Goal: Check status: Check status

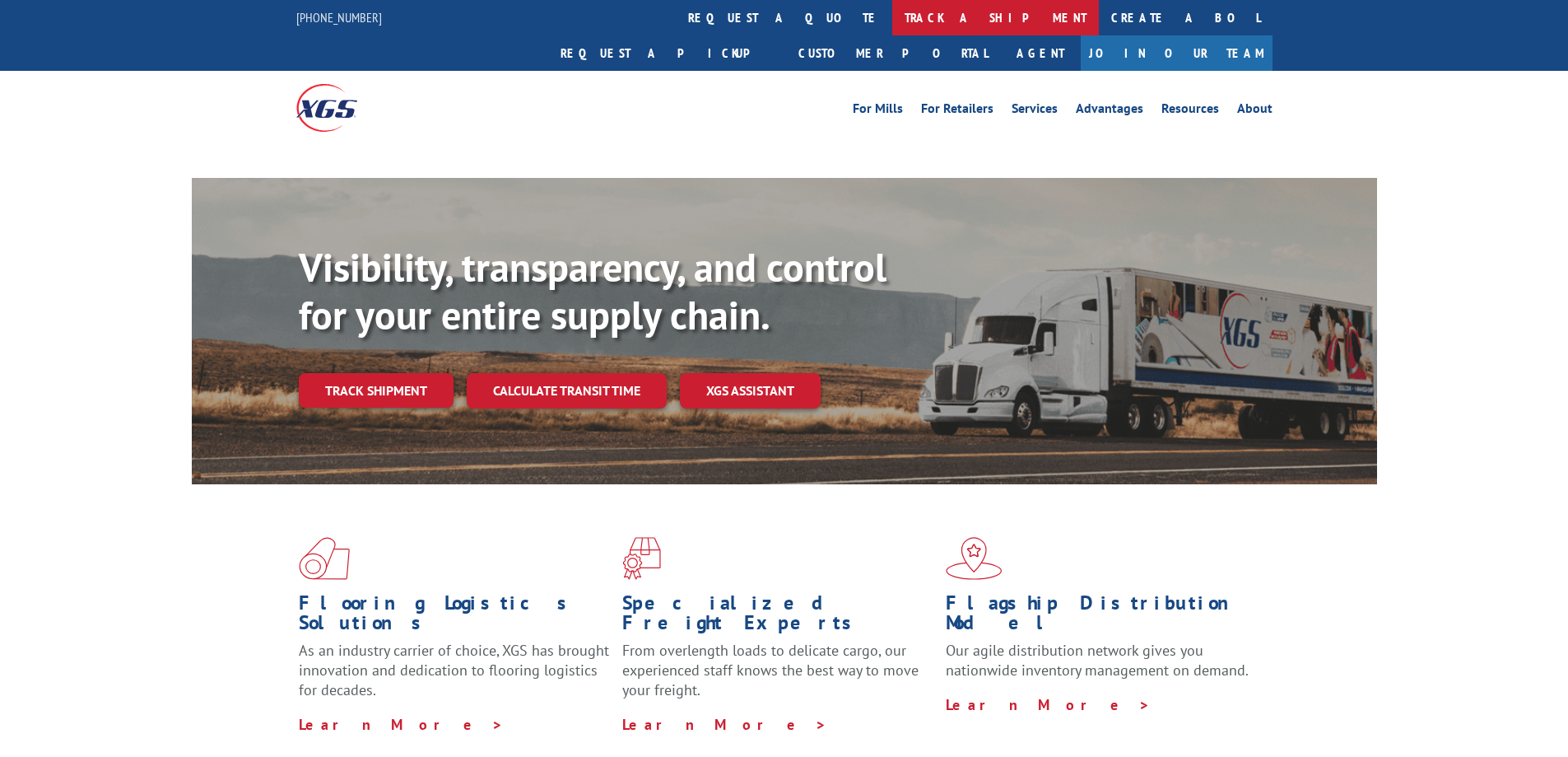
click at [892, 22] on link "track a shipment" at bounding box center [995, 18] width 206 height 36
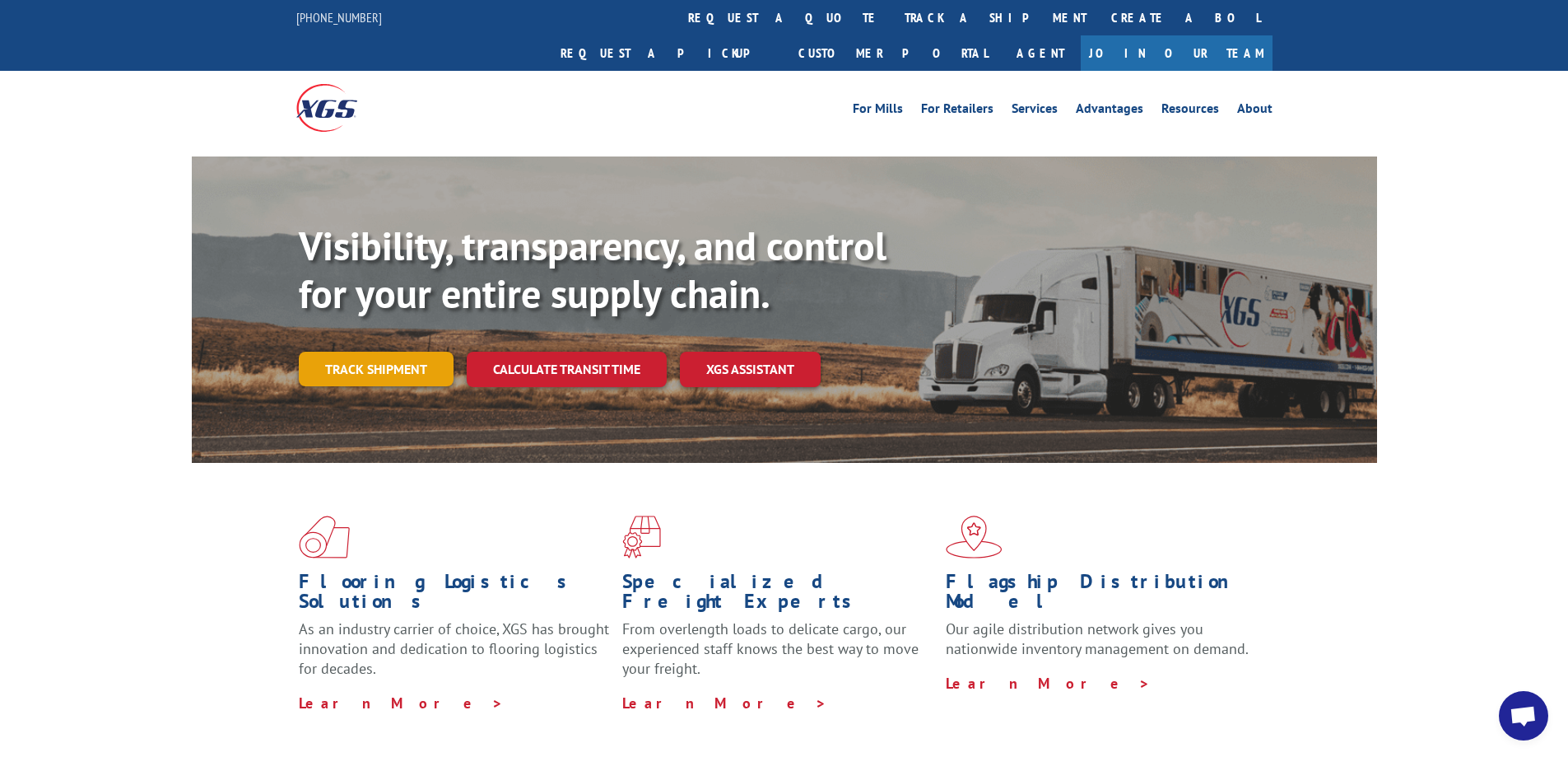
click at [400, 351] on link "Track shipment" at bounding box center [376, 368] width 155 height 35
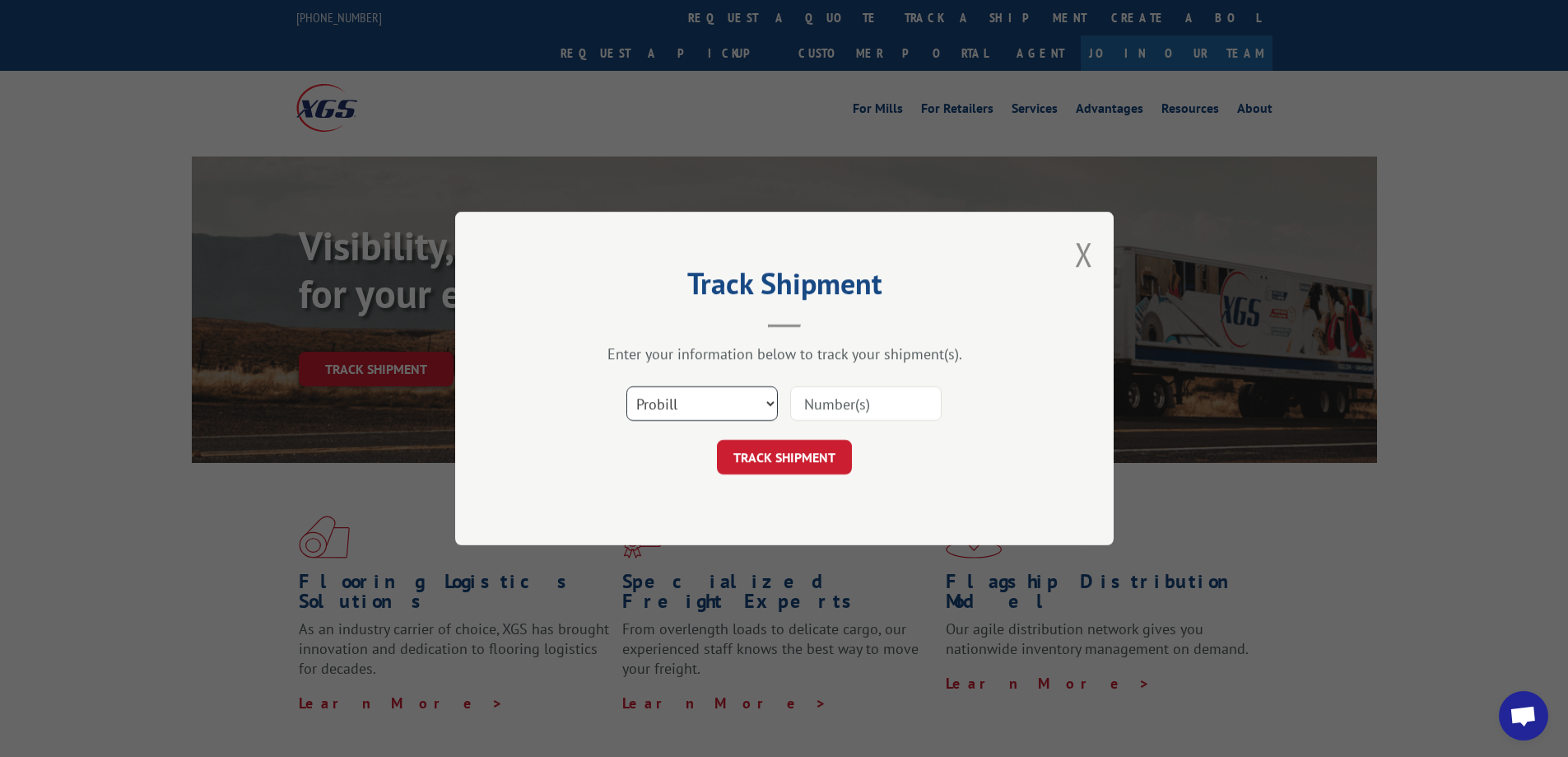
click at [752, 398] on select "Select category... Probill BOL PO" at bounding box center [702, 403] width 151 height 35
select select "bol"
click at [626, 386] on select "Select category... Probill BOL PO" at bounding box center [702, 403] width 151 height 35
click at [818, 416] on input at bounding box center [866, 403] width 151 height 35
type input "7042846"
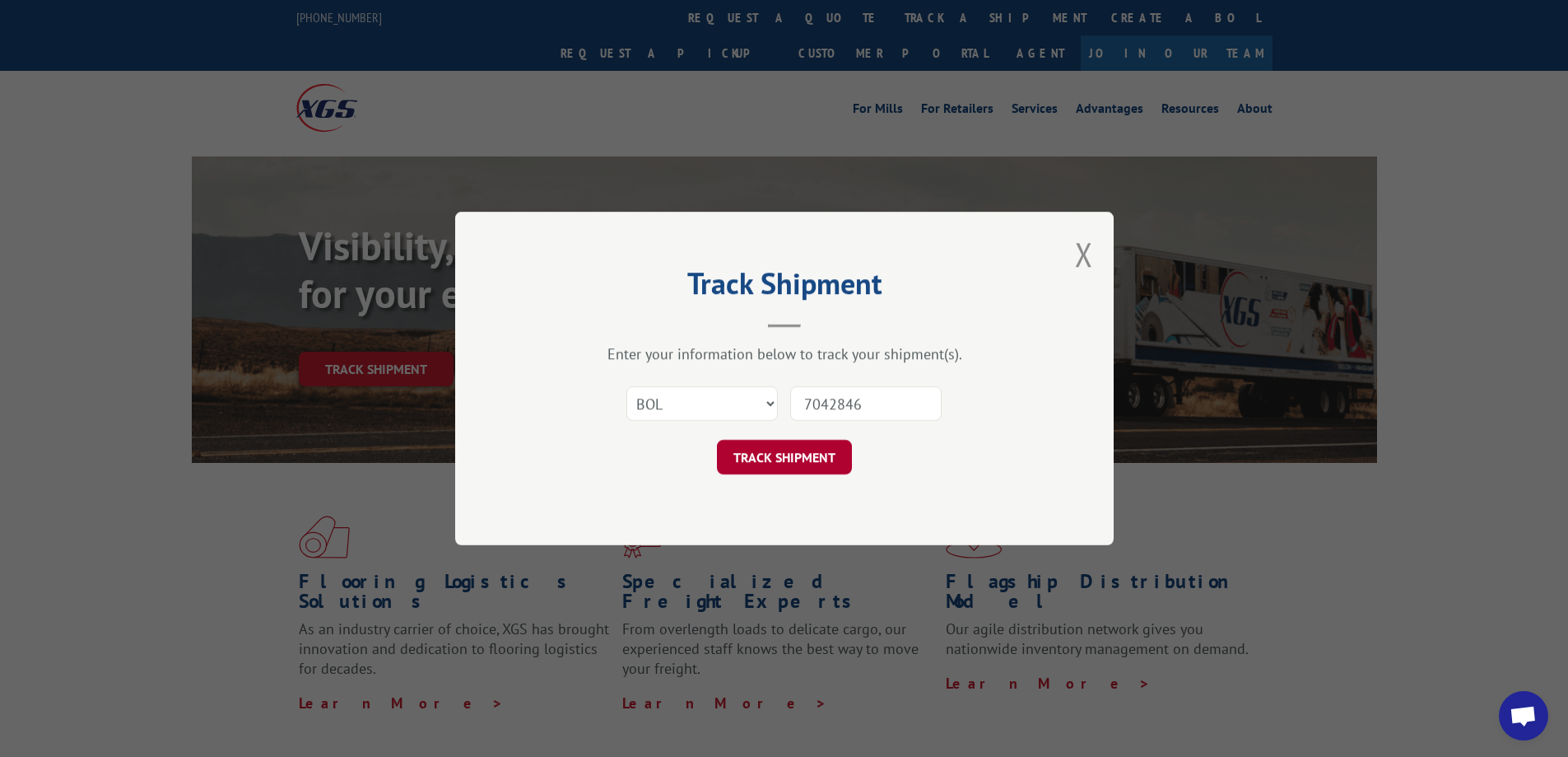
click at [804, 462] on button "TRACK SHIPMENT" at bounding box center [784, 456] width 135 height 35
